Goal: Information Seeking & Learning: Check status

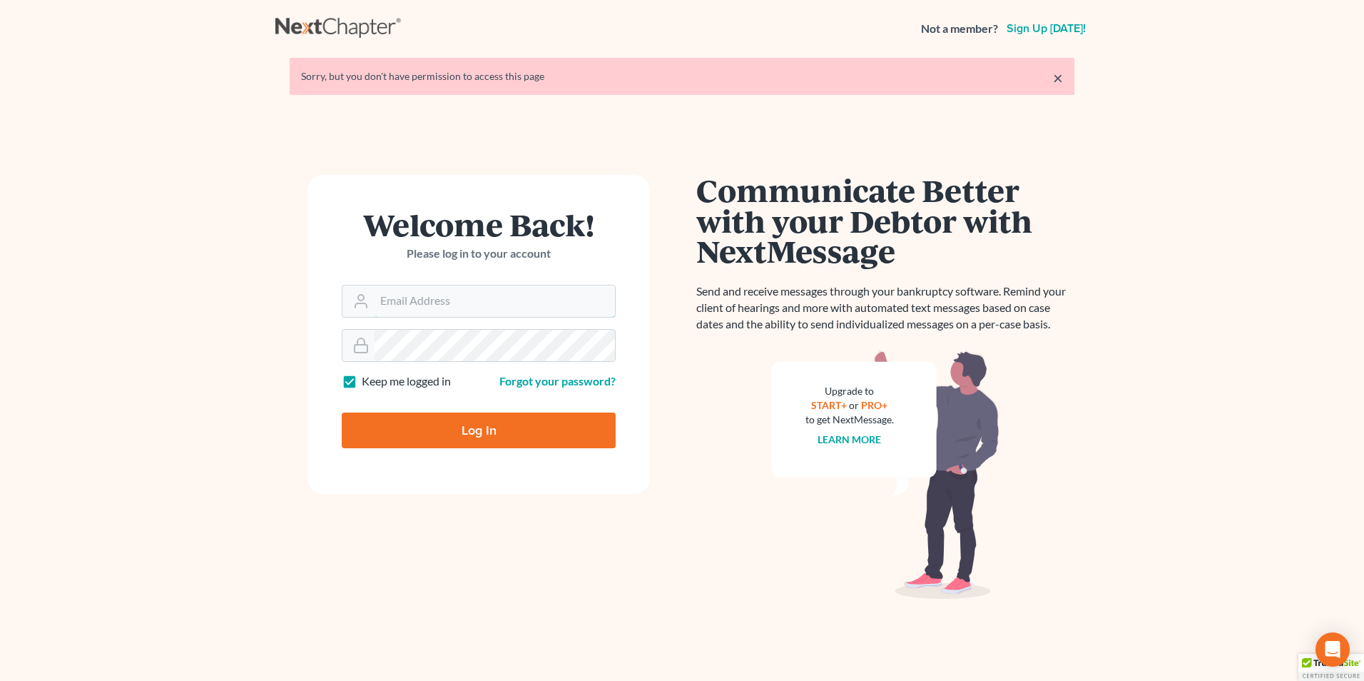
type input "[EMAIL_ADDRESS][DOMAIN_NAME]"
click at [493, 436] on input "Log In" at bounding box center [479, 430] width 274 height 36
type input "Thinking..."
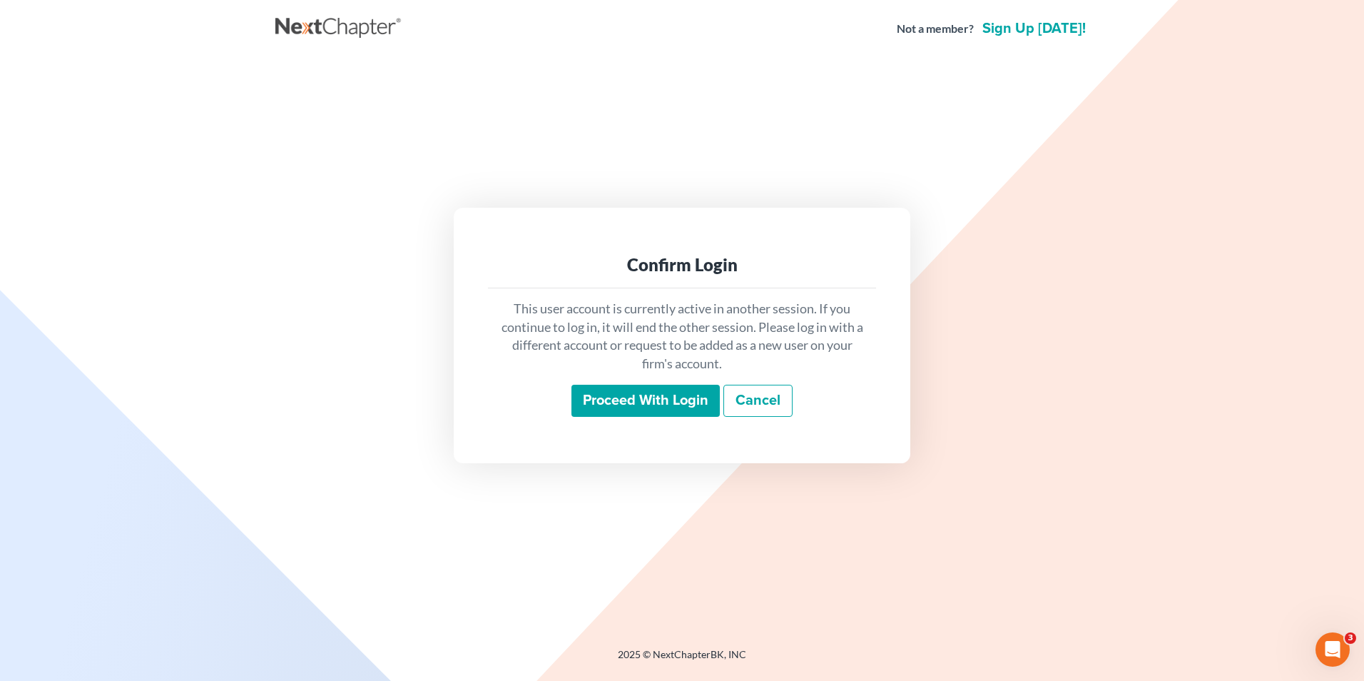
click at [669, 402] on input "Proceed with login" at bounding box center [645, 401] width 148 height 33
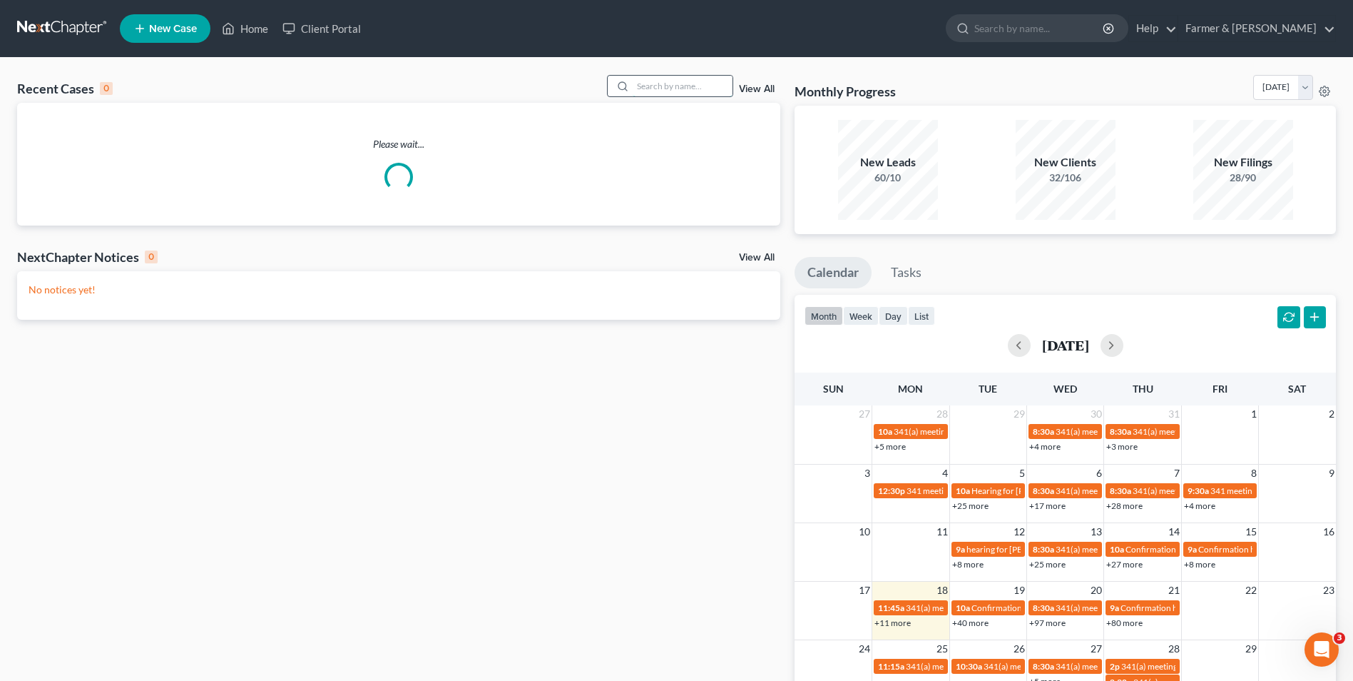
click at [677, 86] on input "search" at bounding box center [683, 86] width 100 height 21
paste input "22-10770"
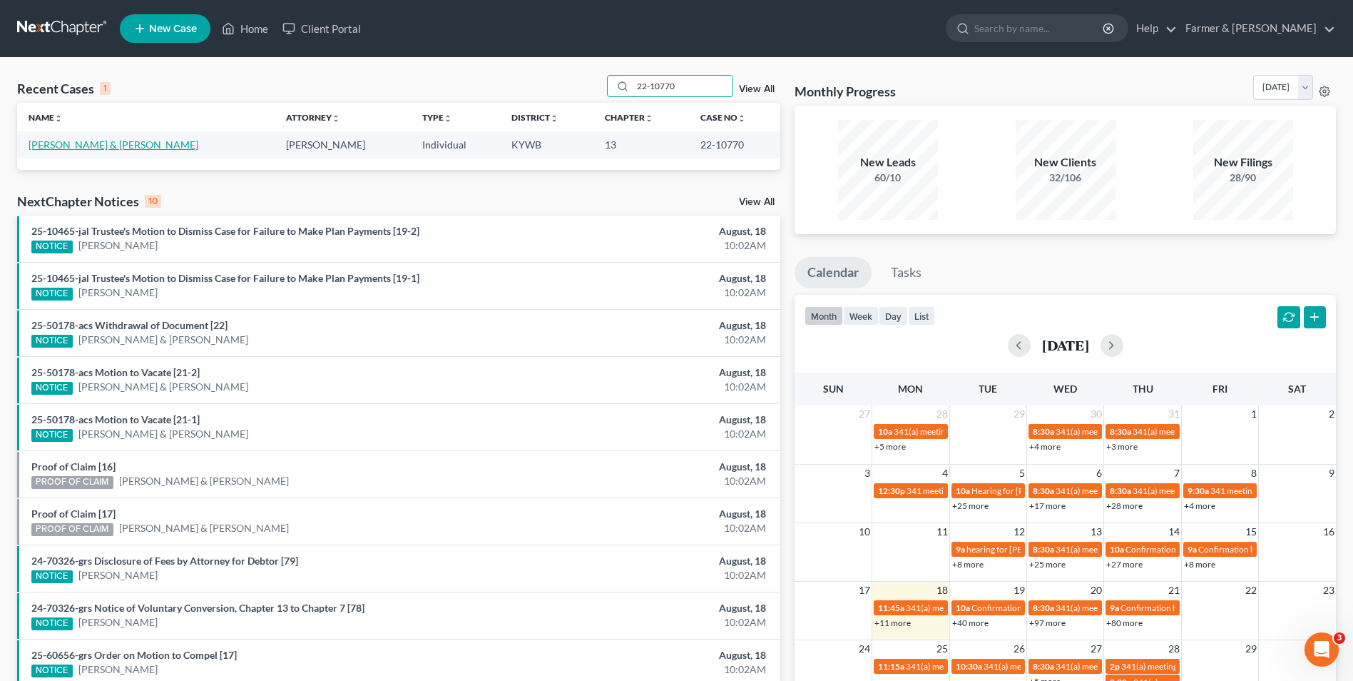
type input "22-10770"
click at [68, 147] on link "Decuir, Stella & Orean" at bounding box center [114, 144] width 170 height 12
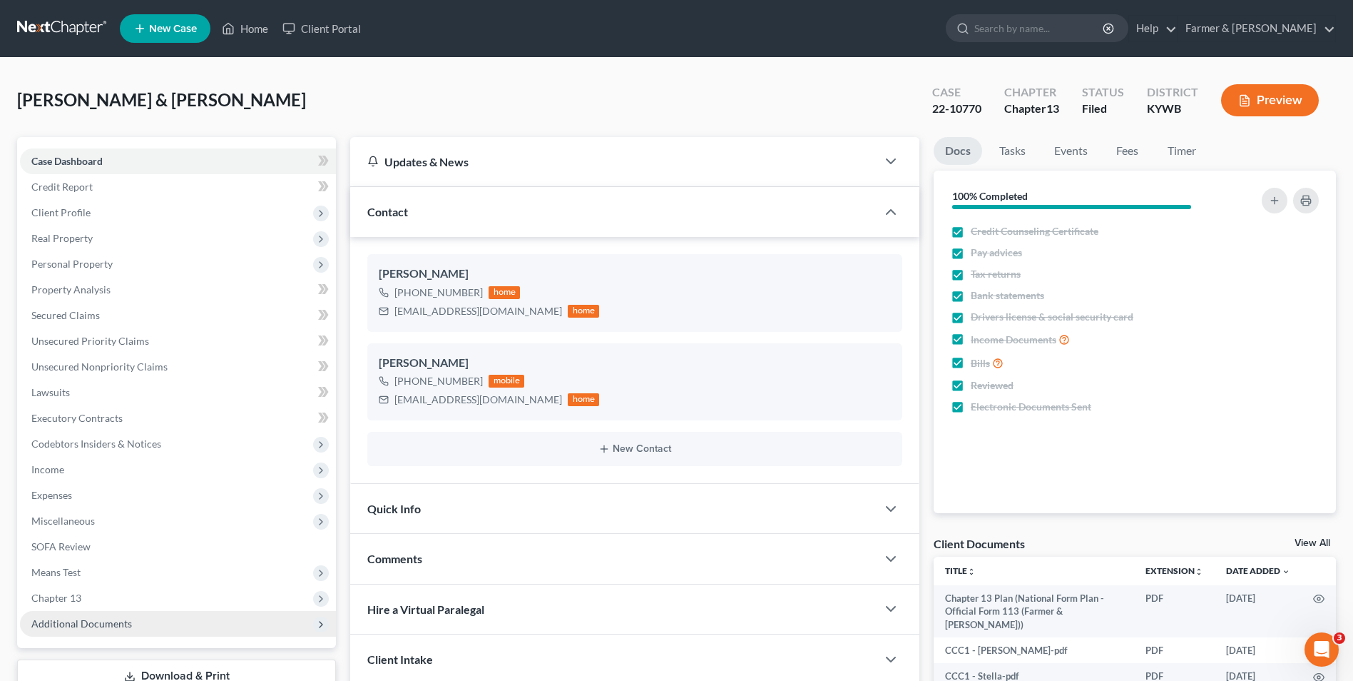
click at [126, 625] on span "Additional Documents" at bounding box center [81, 623] width 101 height 12
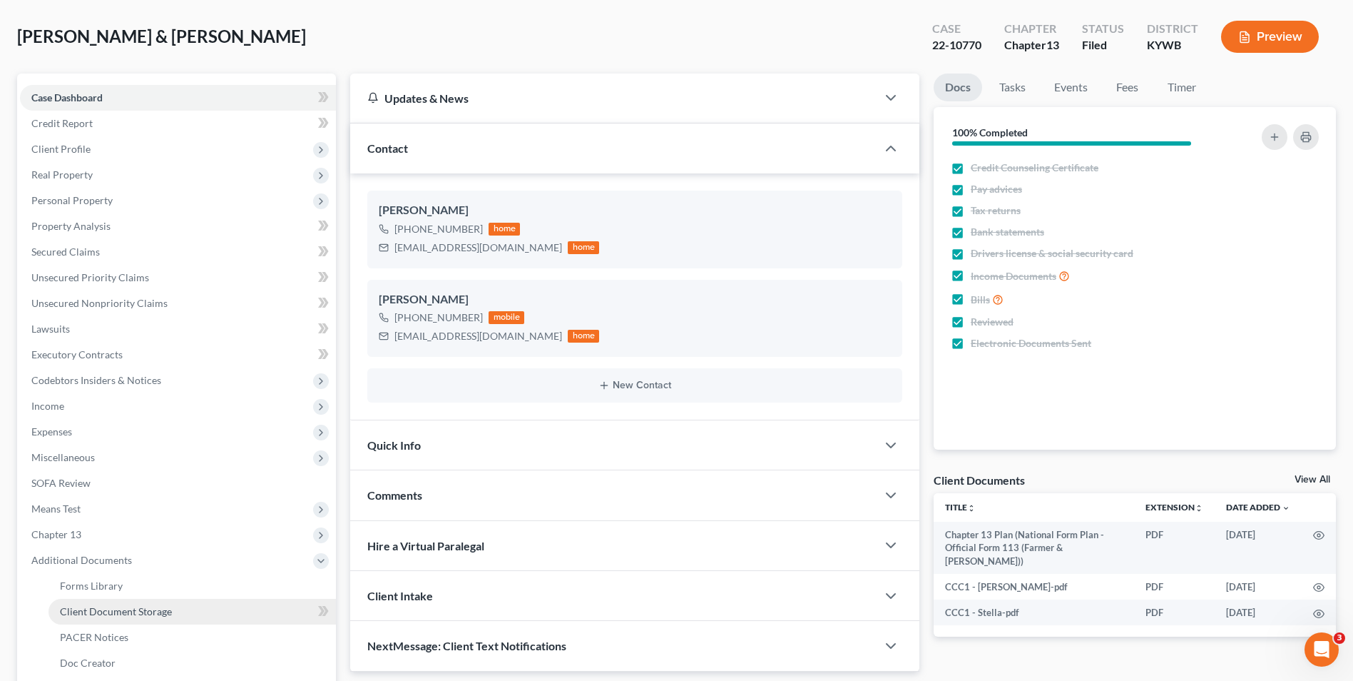
scroll to position [143, 0]
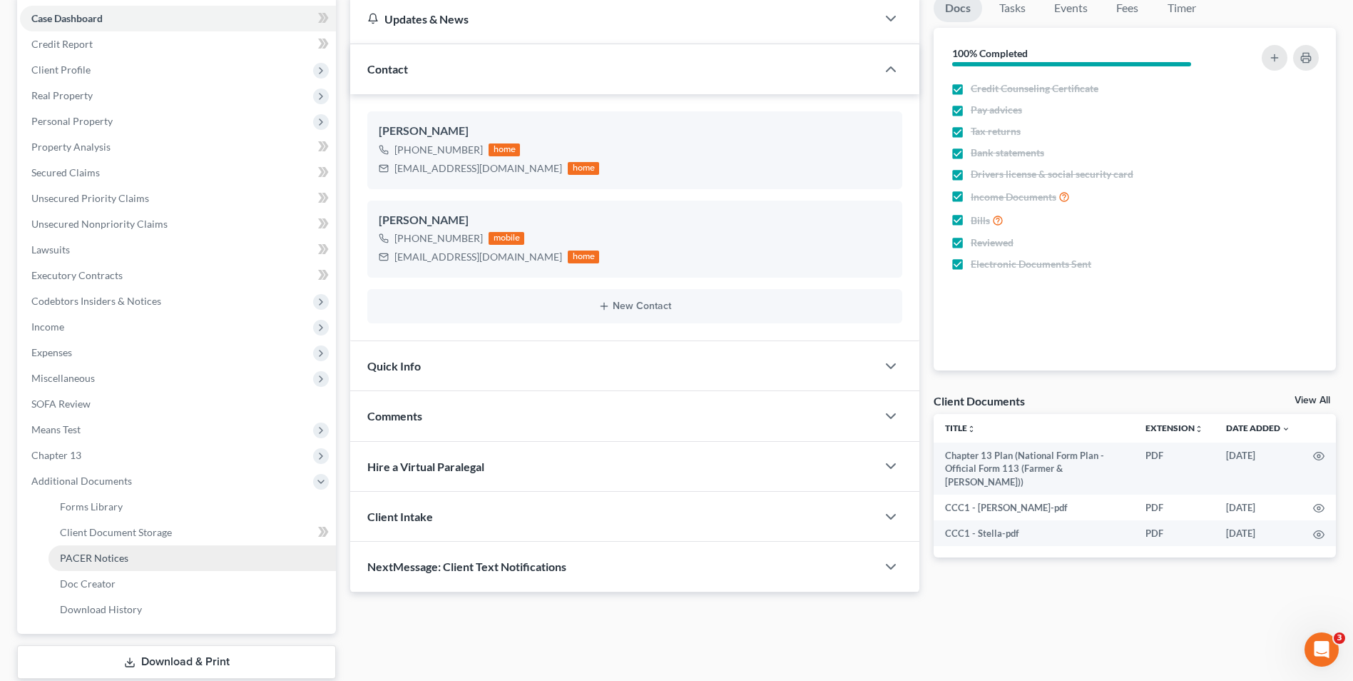
click at [114, 560] on span "PACER Notices" at bounding box center [94, 557] width 68 height 12
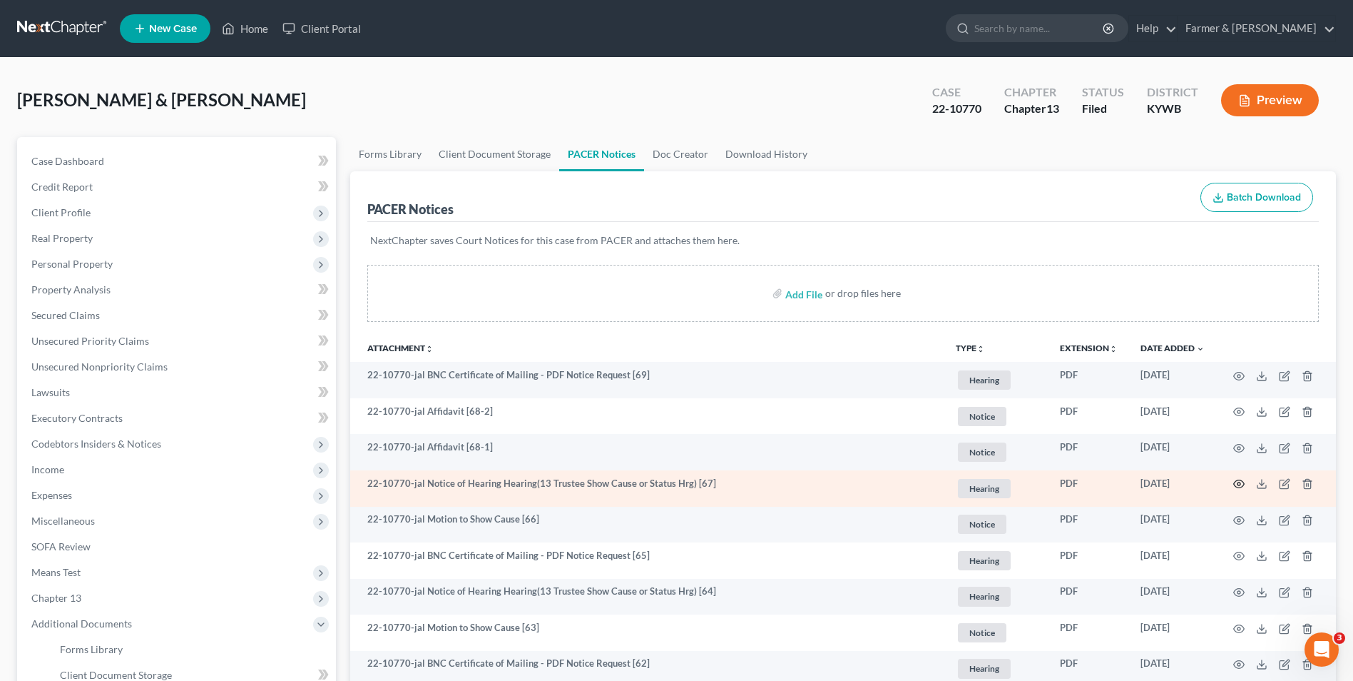
click at [1241, 481] on icon "button" at bounding box center [1239, 484] width 11 height 8
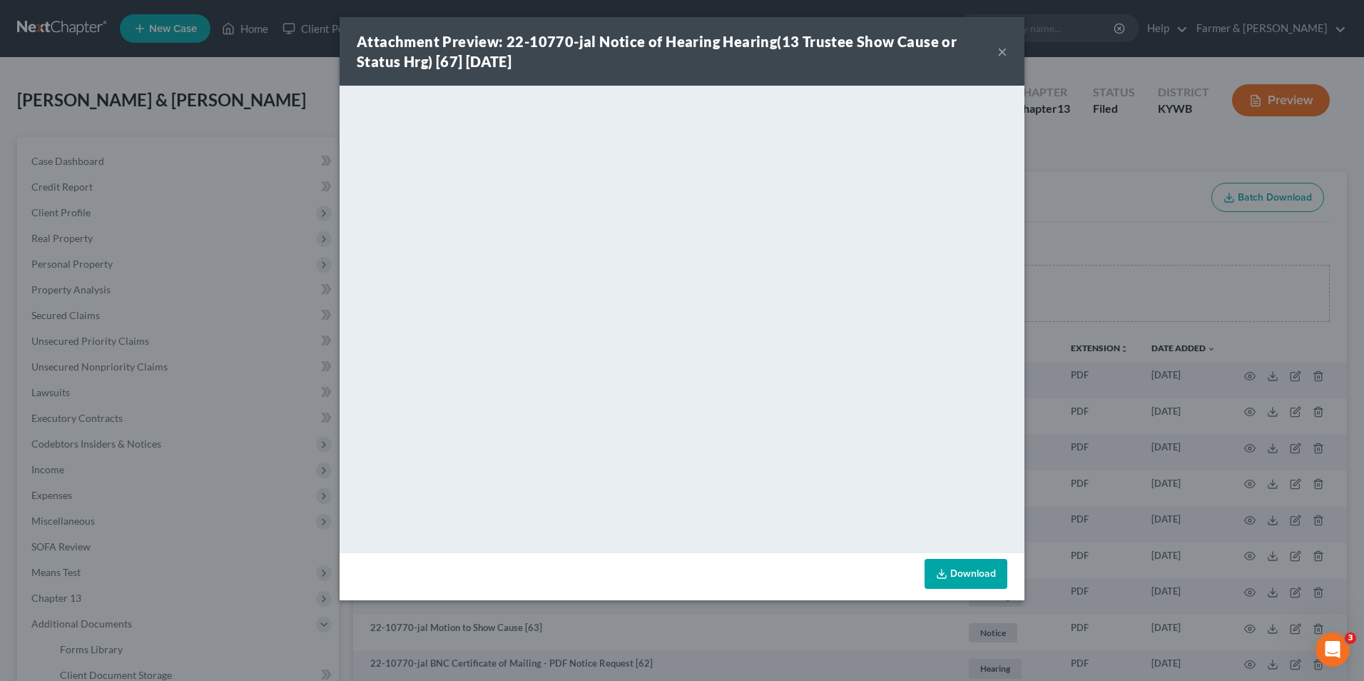
click at [1003, 51] on button "×" at bounding box center [1002, 51] width 10 height 17
